Goal: Task Accomplishment & Management: Use online tool/utility

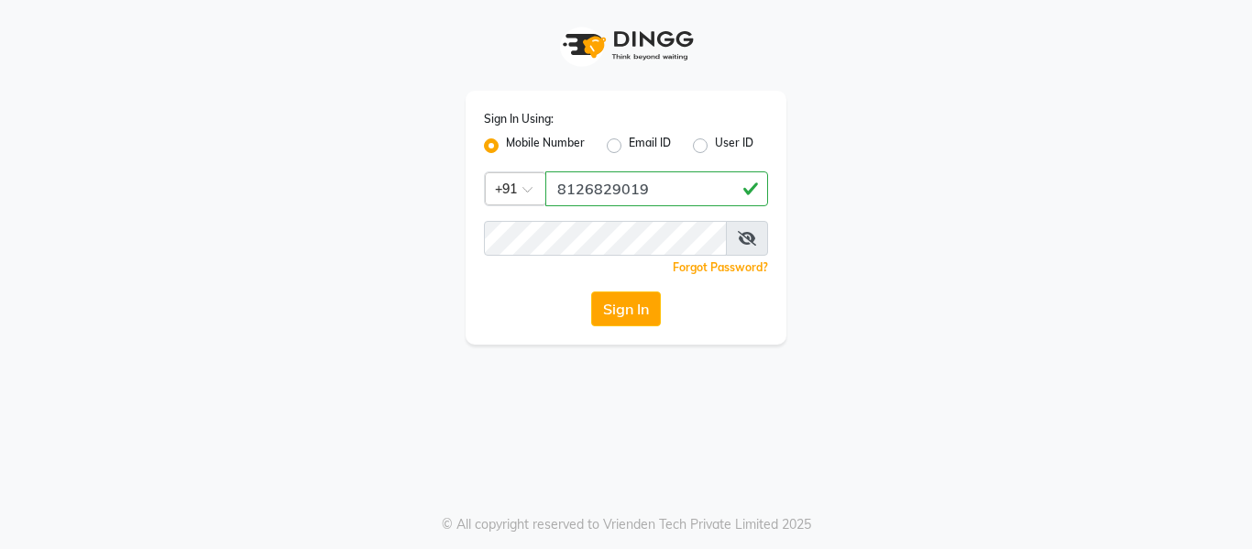
type input "8126829019"
click at [650, 310] on button "Sign In" at bounding box center [626, 309] width 70 height 35
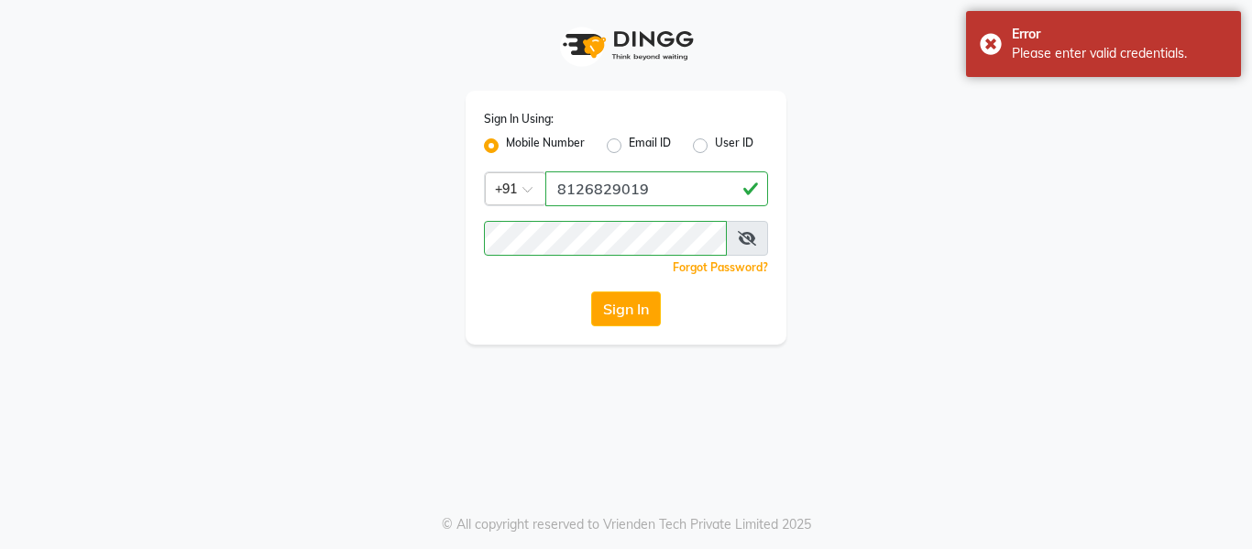
click at [752, 240] on icon at bounding box center [747, 238] width 18 height 15
click at [591, 292] on button "Sign In" at bounding box center [626, 309] width 70 height 35
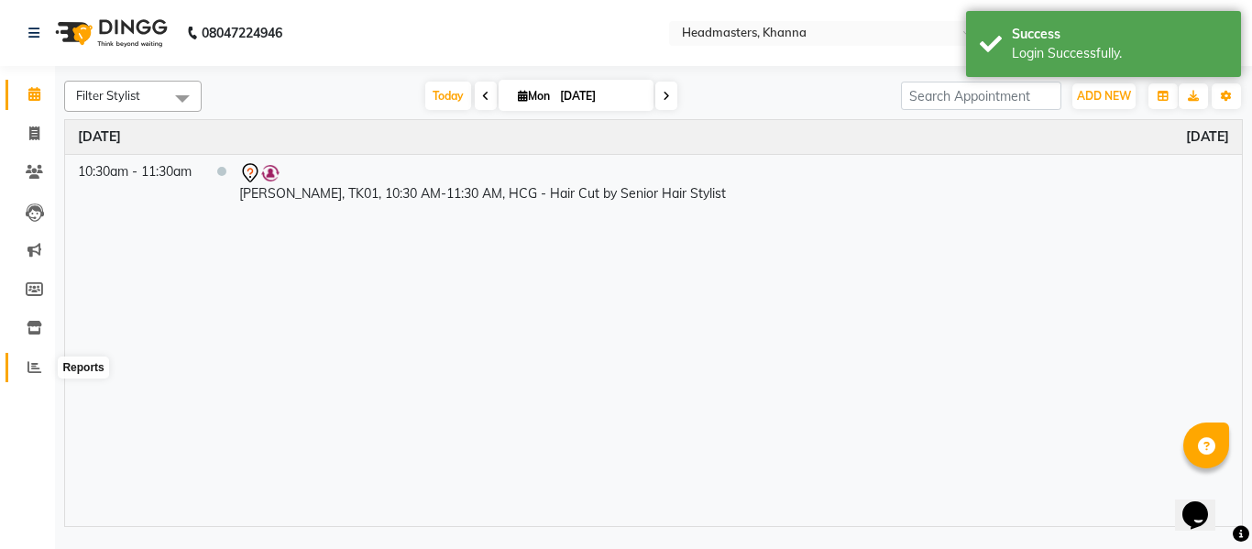
click at [24, 360] on span at bounding box center [34, 368] width 32 height 21
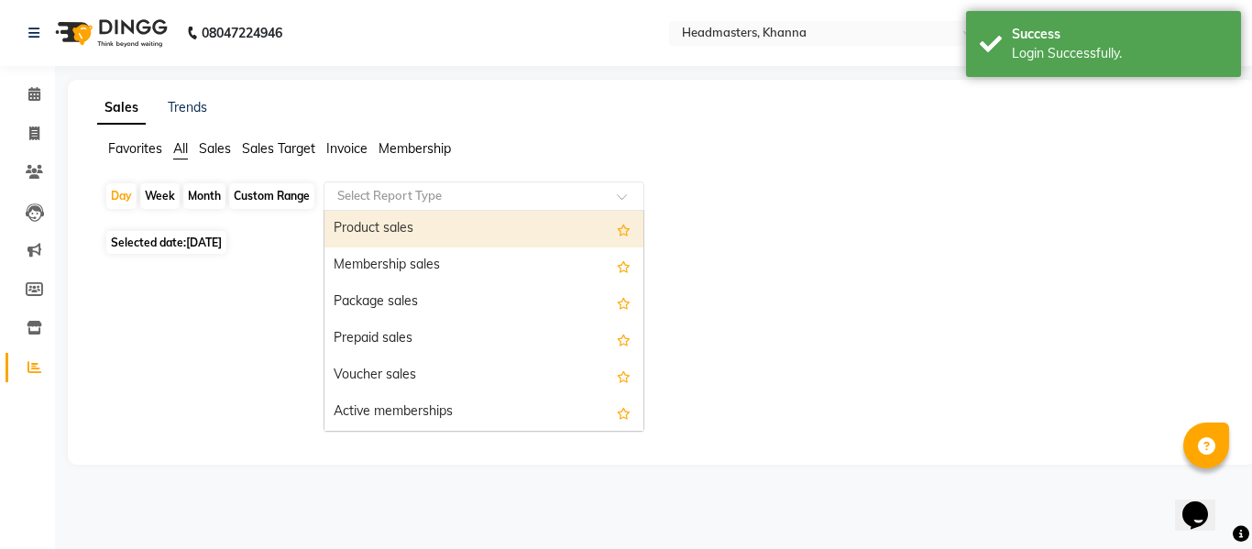
click at [369, 197] on input "text" at bounding box center [466, 196] width 264 height 18
click at [377, 218] on div "Product sales" at bounding box center [484, 229] width 319 height 37
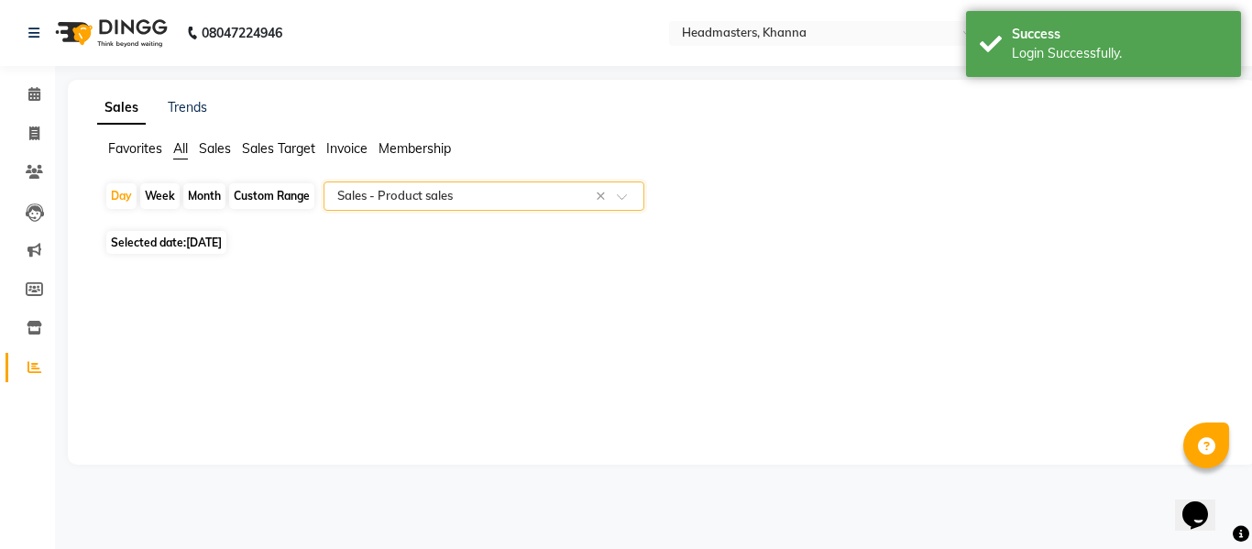
drag, startPoint x: 223, startPoint y: 233, endPoint x: 233, endPoint y: 255, distance: 24.2
click at [224, 237] on span "Selected date: [DATE]" at bounding box center [166, 242] width 120 height 23
select select "9"
select select "2025"
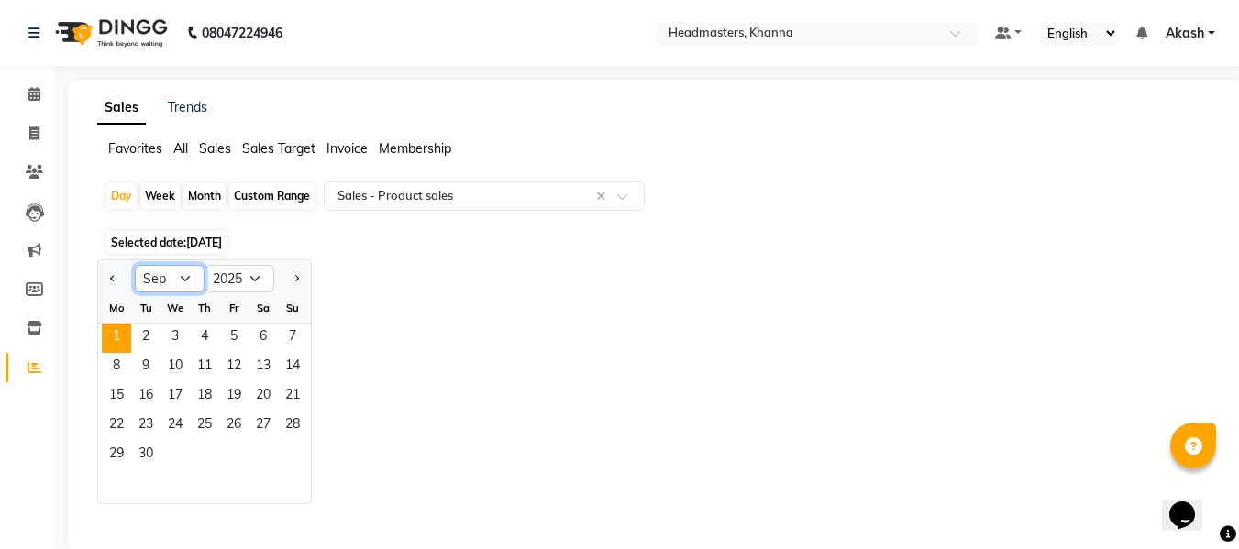
click at [188, 275] on select "Jan Feb Mar Apr May Jun [DATE] Aug Sep Oct Nov Dec" at bounding box center [170, 279] width 70 height 28
select select "8"
click at [135, 265] on select "Jan Feb Mar Apr May Jun [DATE] Aug Sep Oct Nov Dec" at bounding box center [170, 279] width 70 height 28
click at [293, 452] on span "31" at bounding box center [292, 455] width 29 height 29
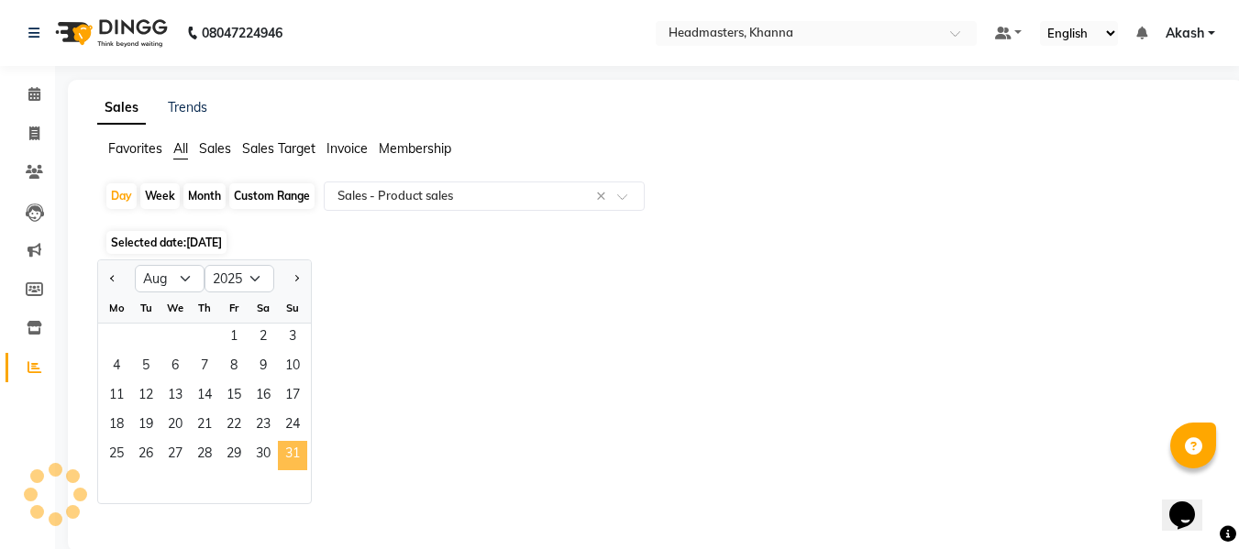
select select "csv"
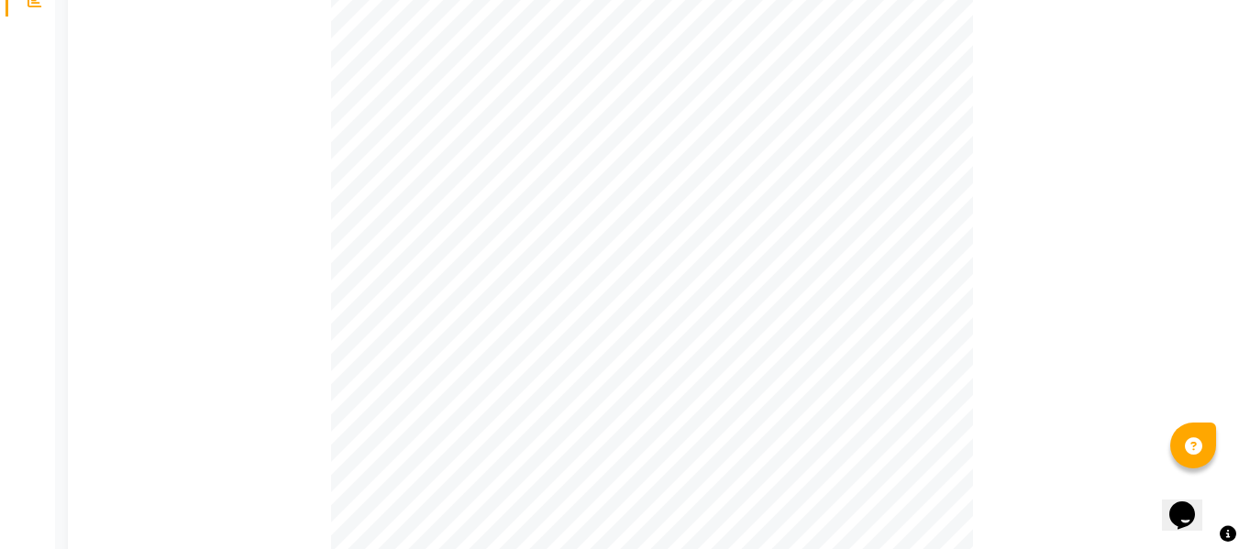
scroll to position [367, 0]
